Goal: Transaction & Acquisition: Purchase product/service

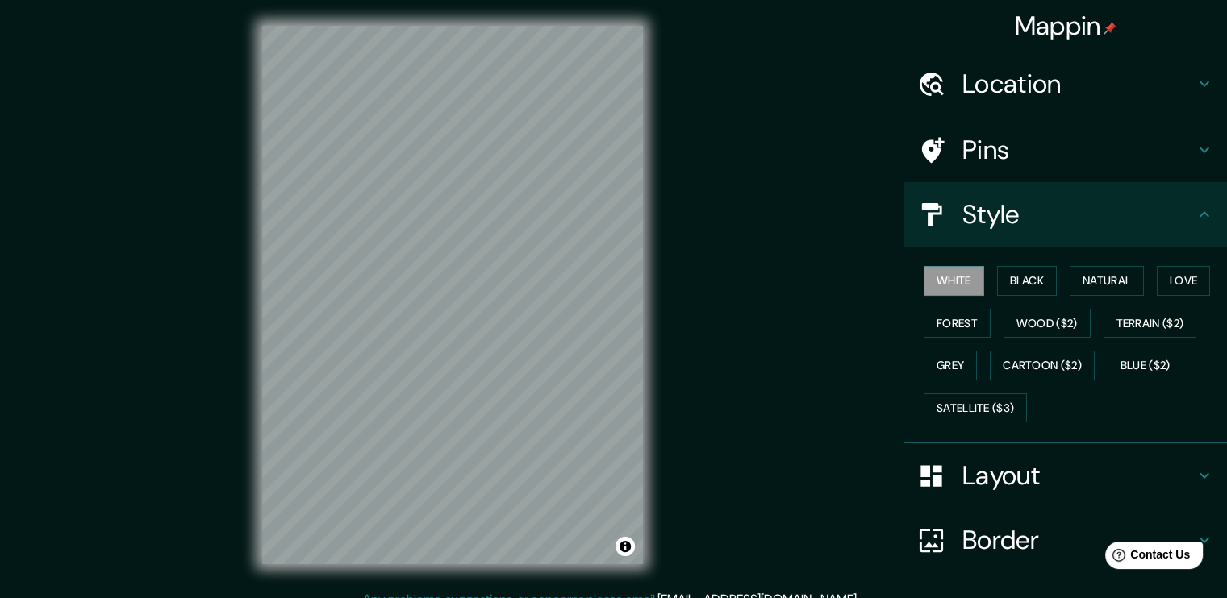
scroll to position [17, 0]
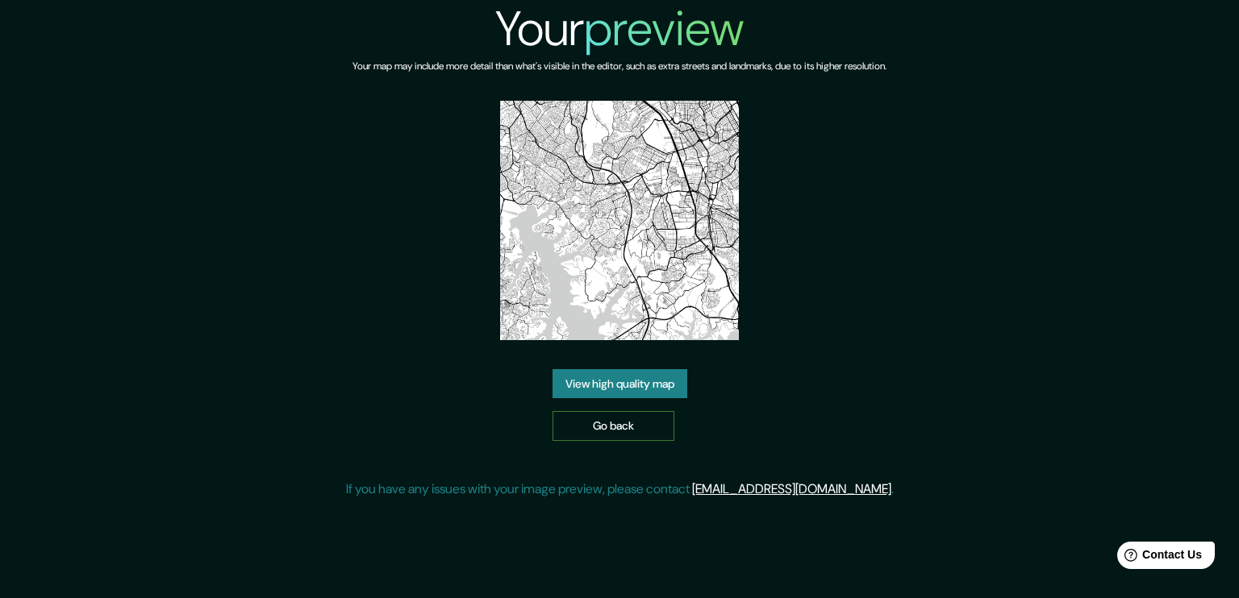
click at [632, 434] on link "Go back" at bounding box center [613, 426] width 122 height 30
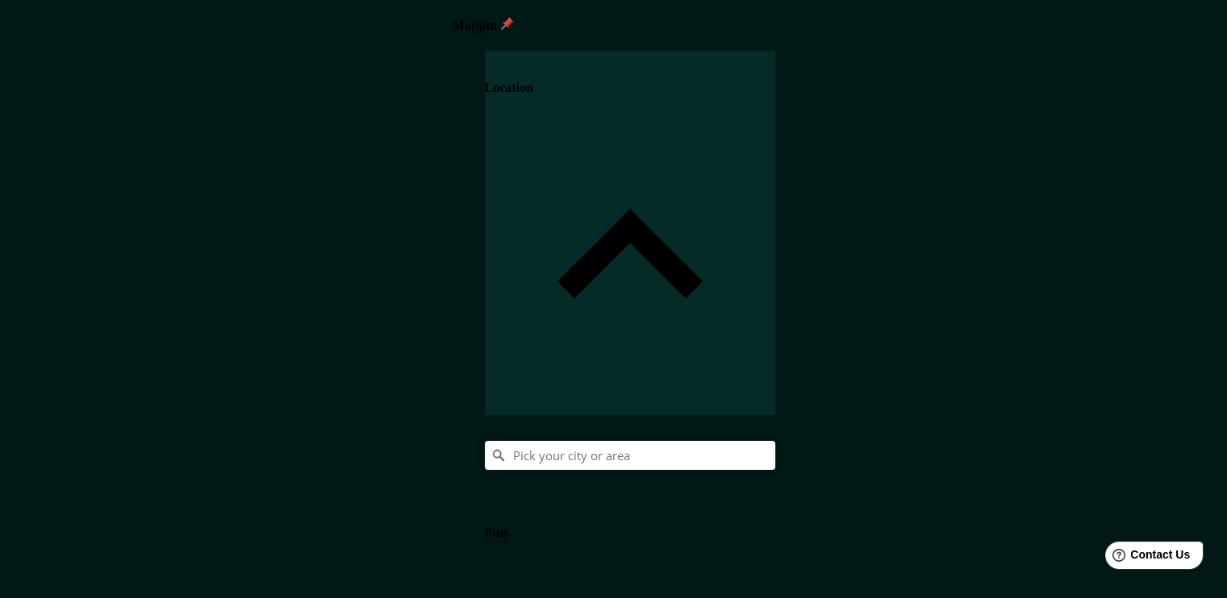
click at [775, 441] on div at bounding box center [630, 455] width 290 height 29
click at [775, 441] on input "Pick your city or area" at bounding box center [630, 455] width 290 height 29
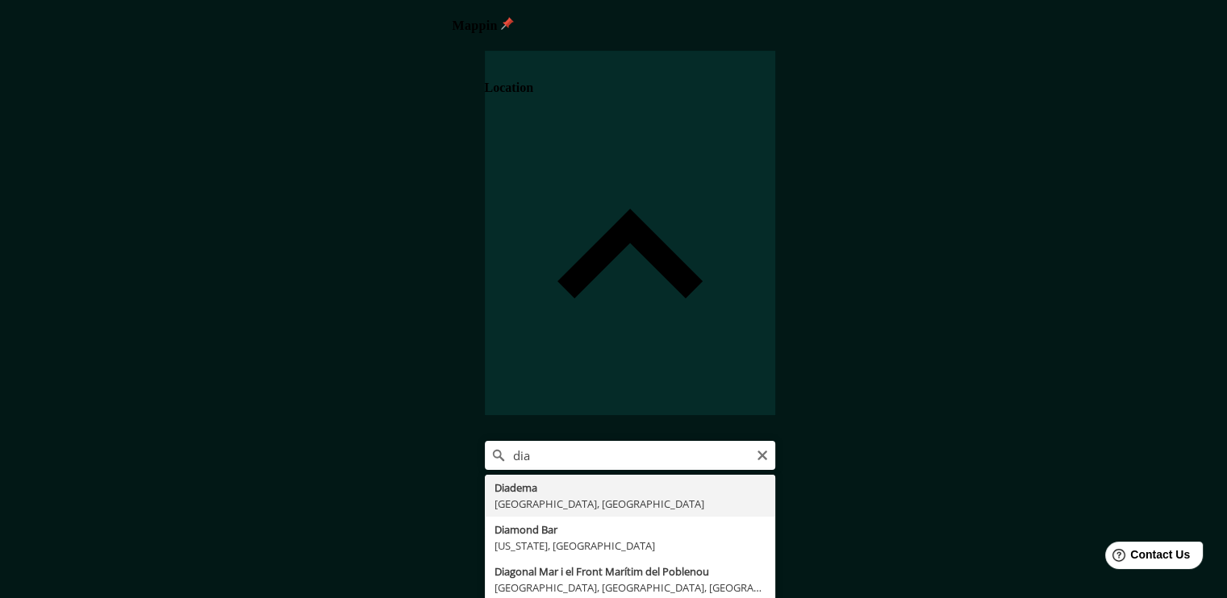
type input "Diadema, [GEOGRAPHIC_DATA], [GEOGRAPHIC_DATA]"
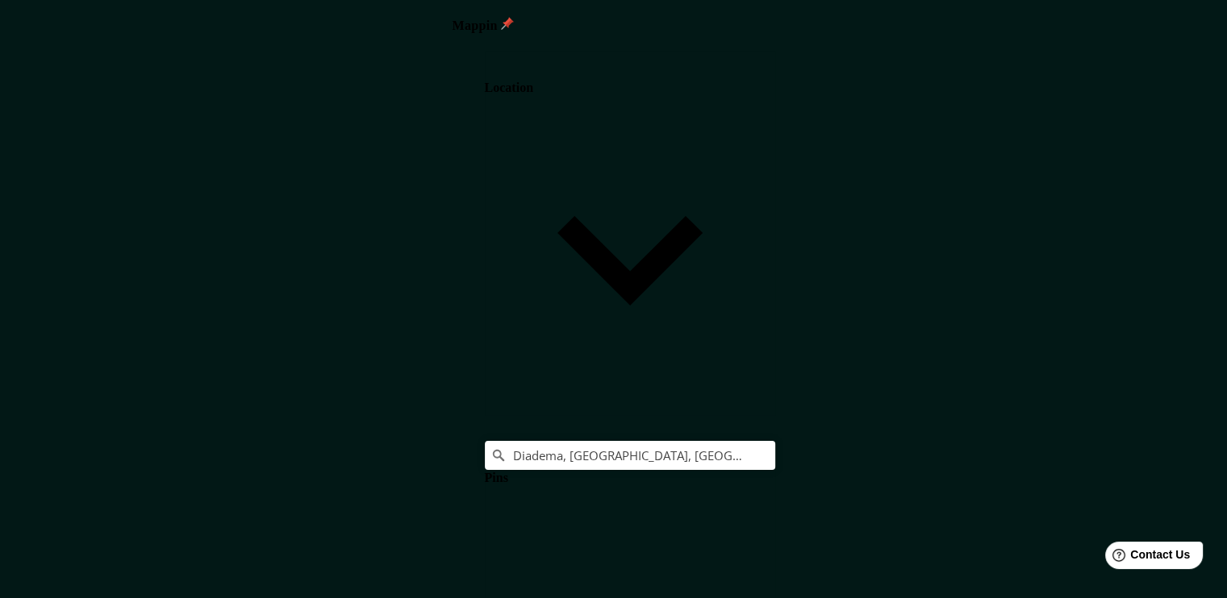
click at [1008, 499] on body "Mappin Location Diadema, São Paulo, Brasil Pins Style Layout Landscape Portrait…" at bounding box center [613, 299] width 1227 height 598
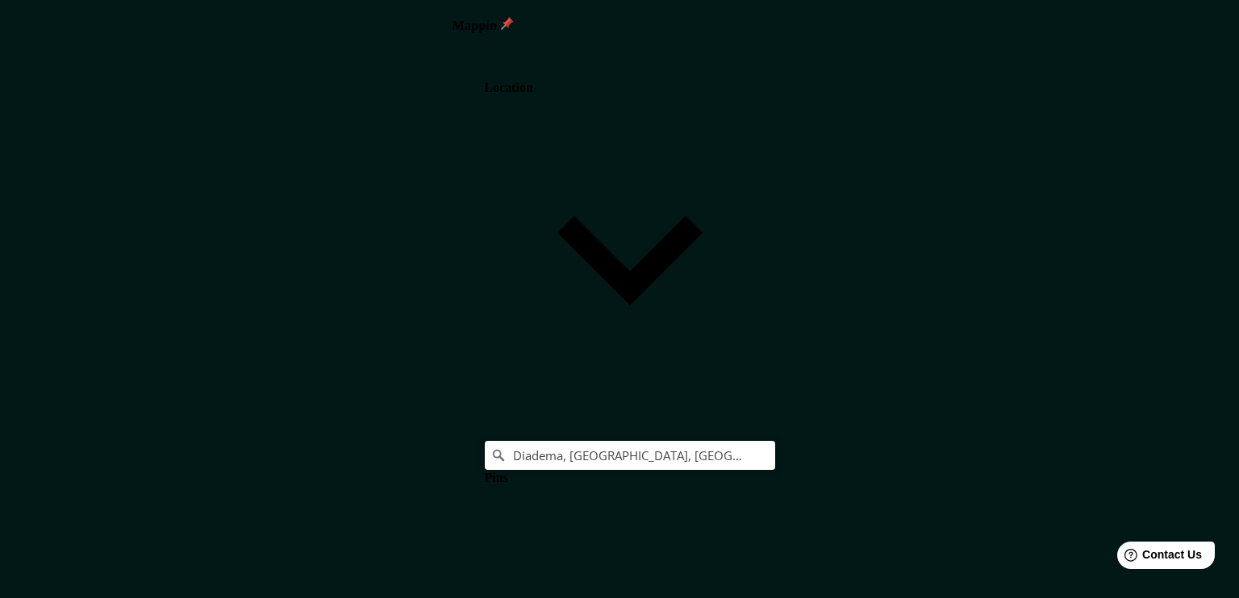
type input "a4"
